Goal: Find specific page/section: Find specific page/section

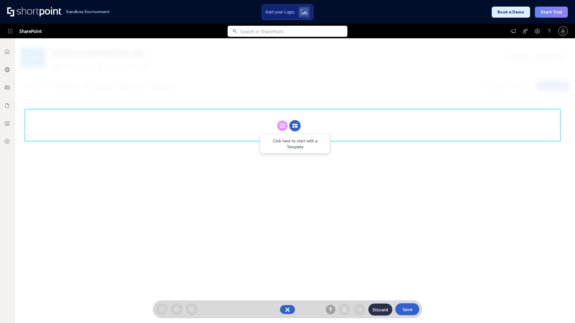
click at [295, 126] on circle at bounding box center [294, 125] width 11 height 11
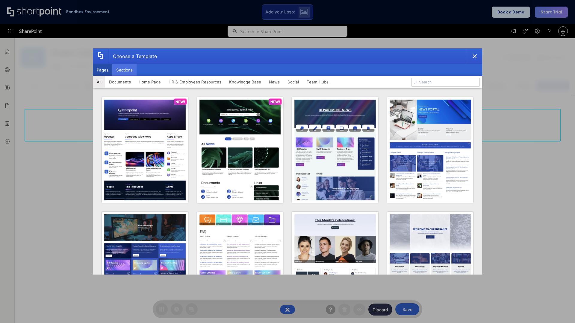
click at [124, 70] on button "Sections" at bounding box center [124, 70] width 24 height 12
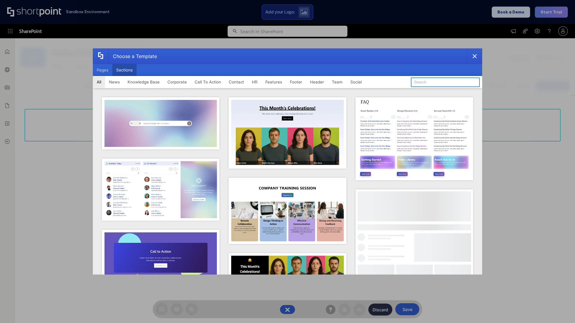
type input "Service Block 3"
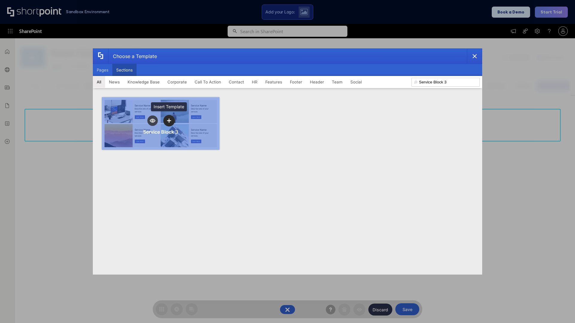
click at [169, 121] on icon "template selector" at bounding box center [169, 120] width 4 height 4
